Goal: Task Accomplishment & Management: Manage account settings

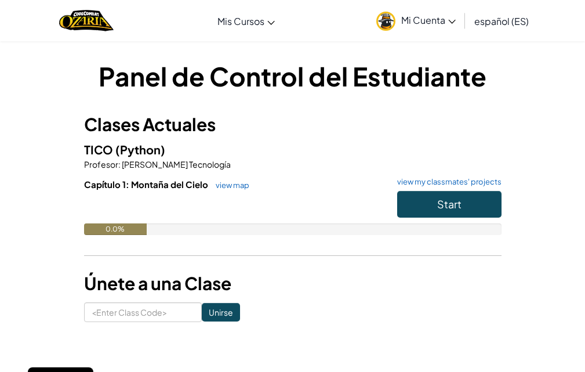
click at [446, 10] on link "Mi Cuenta" at bounding box center [416, 20] width 91 height 37
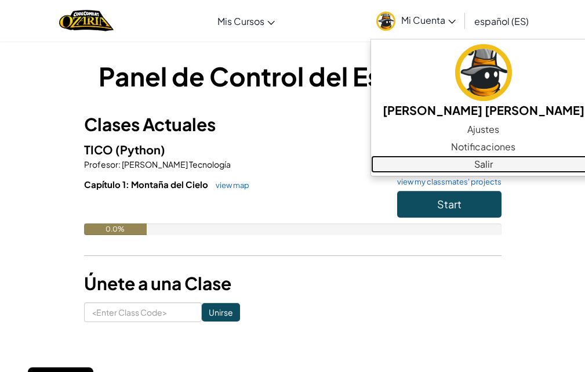
click at [444, 165] on link "Salir" at bounding box center [483, 163] width 225 height 17
